Goal: Obtain resource: Download file/media

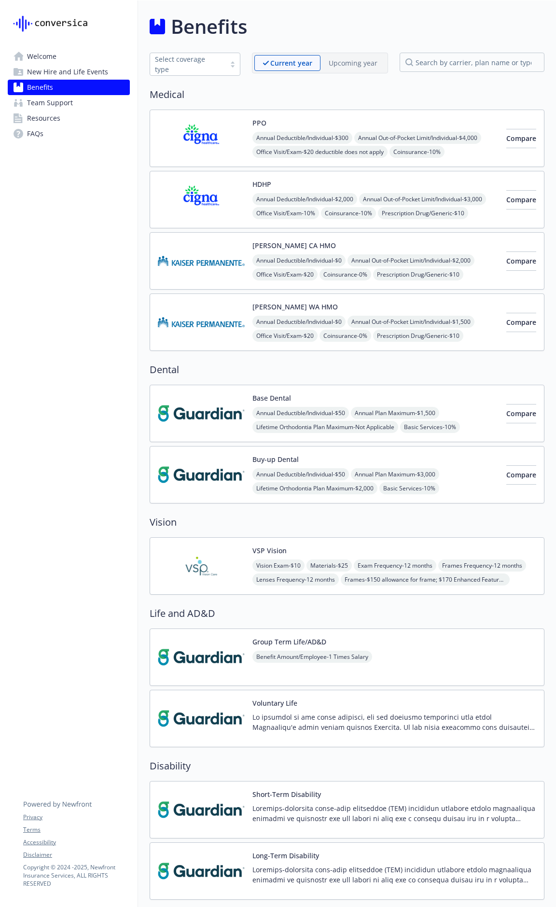
click at [65, 58] on link "Welcome" at bounding box center [69, 56] width 122 height 15
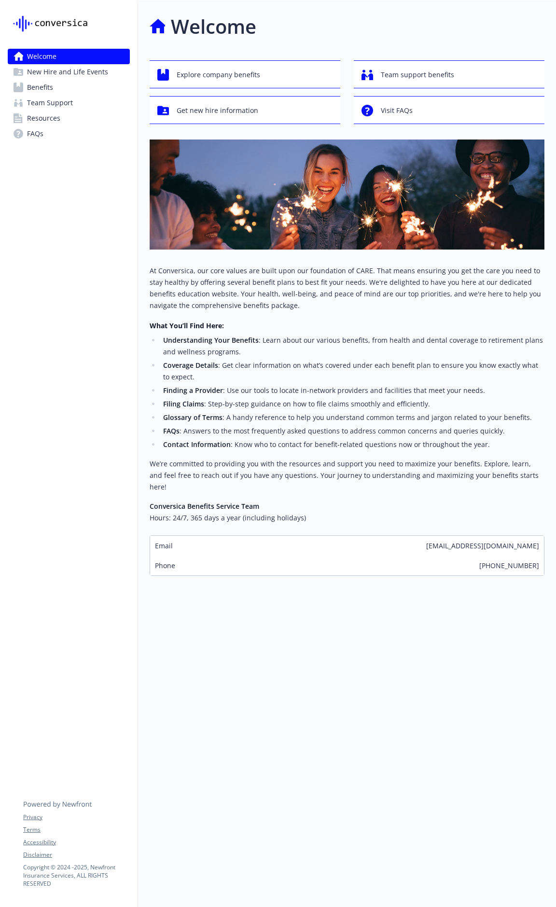
click at [52, 342] on div "Welcome New Hire and Life Events Benefits Team Support Resources FAQs Privacy T…" at bounding box center [69, 453] width 138 height 907
click at [53, 341] on div "Welcome New Hire and Life Events Benefits Team Support Resources FAQs Privacy T…" at bounding box center [69, 453] width 138 height 907
click at [55, 339] on div "Welcome New Hire and Life Events Benefits Team Support Resources FAQs Privacy T…" at bounding box center [69, 453] width 138 height 907
drag, startPoint x: 82, startPoint y: 88, endPoint x: 87, endPoint y: 93, distance: 7.2
click at [82, 88] on link "Benefits" at bounding box center [69, 87] width 122 height 15
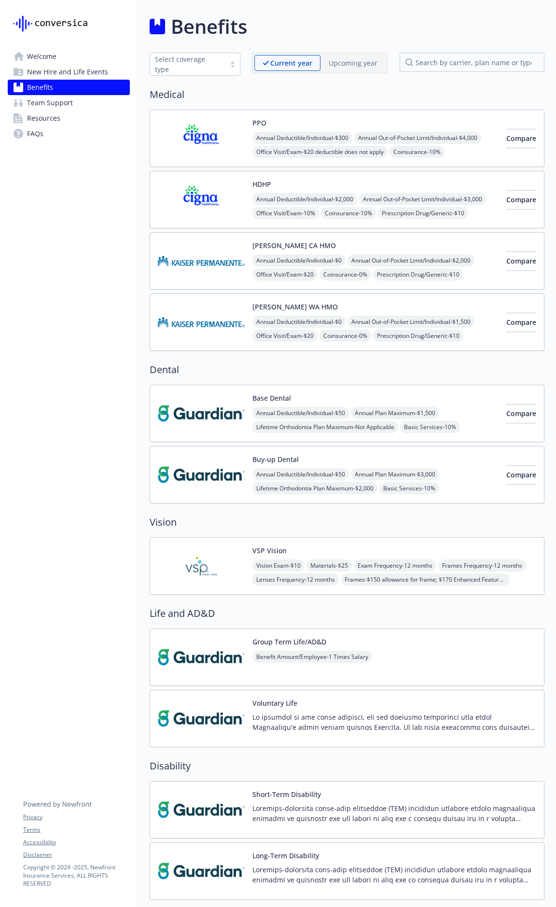
click at [367, 367] on h2 "Dental" at bounding box center [347, 370] width 395 height 14
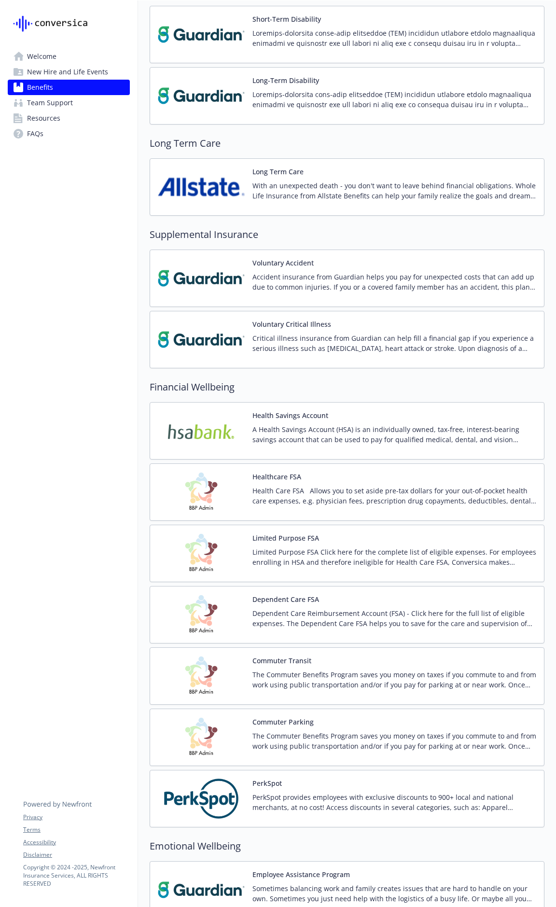
scroll to position [952, 0]
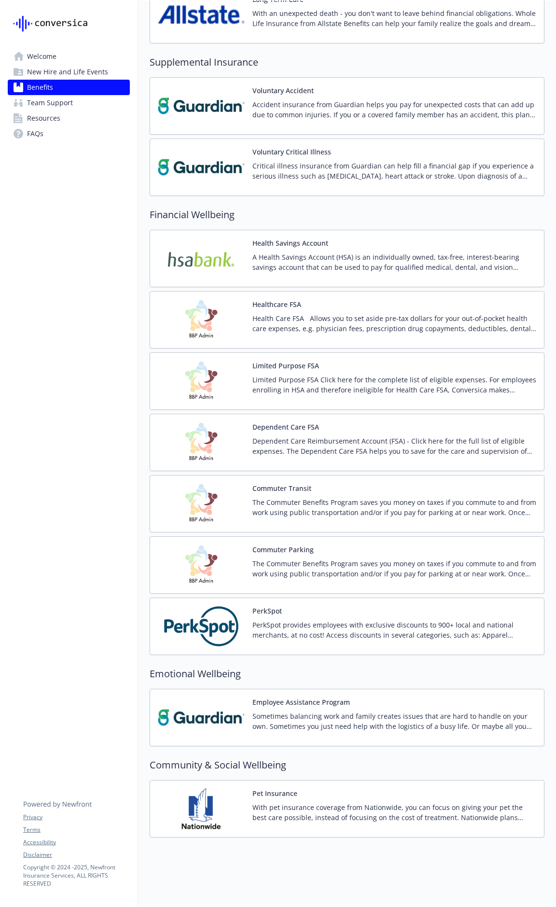
click at [51, 68] on span "New Hire and Life Events" at bounding box center [67, 71] width 81 height 15
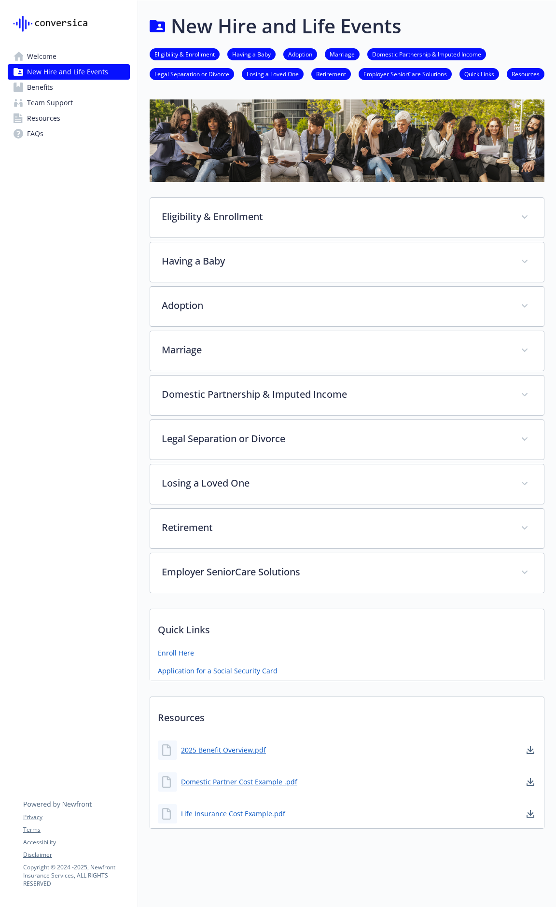
scroll to position [19, 0]
click at [88, 134] on link "FAQs" at bounding box center [69, 133] width 122 height 15
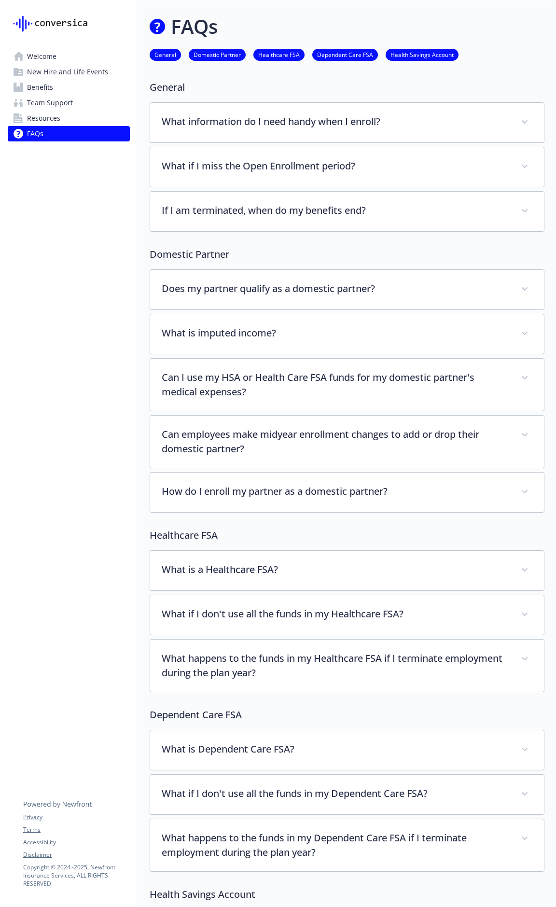
click at [61, 54] on link "Welcome" at bounding box center [69, 56] width 122 height 15
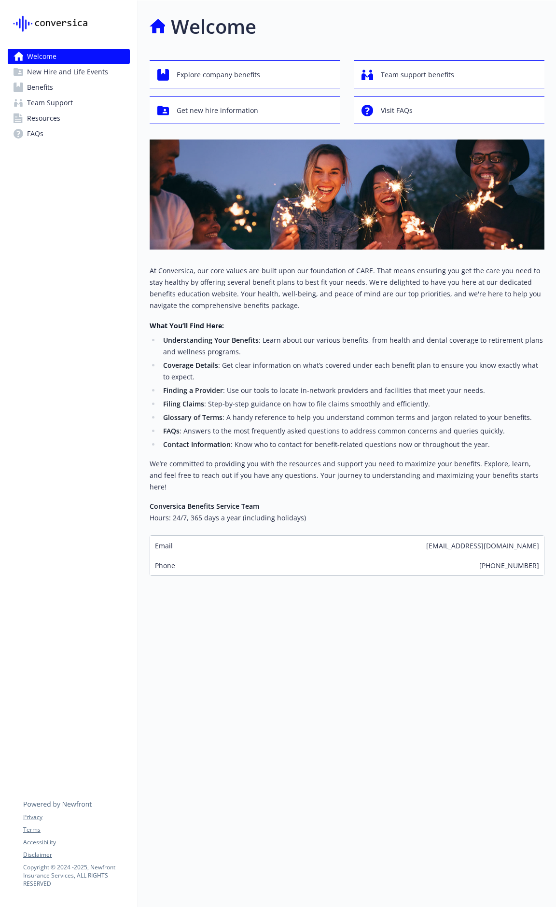
drag, startPoint x: 78, startPoint y: 70, endPoint x: 99, endPoint y: 124, distance: 57.6
click at [78, 70] on span "New Hire and Life Events" at bounding box center [67, 71] width 81 height 15
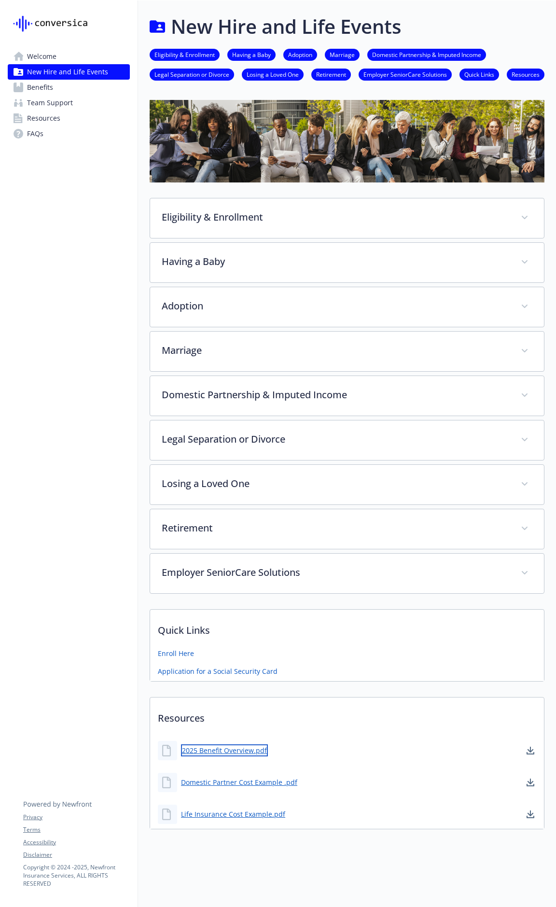
click at [222, 756] on link "2025 Benefit Overview.pdf" at bounding box center [224, 750] width 87 height 12
